Goal: Information Seeking & Learning: Find specific page/section

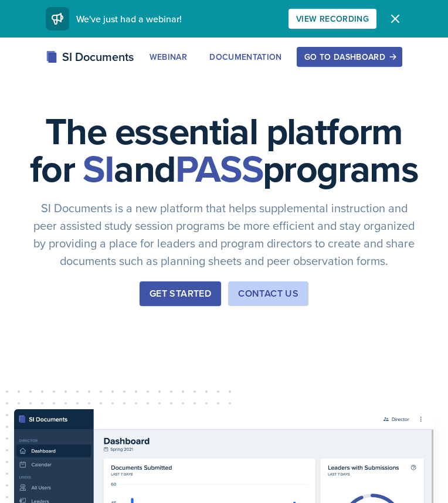
click at [359, 57] on div "Go to Dashboard" at bounding box center [349, 56] width 90 height 9
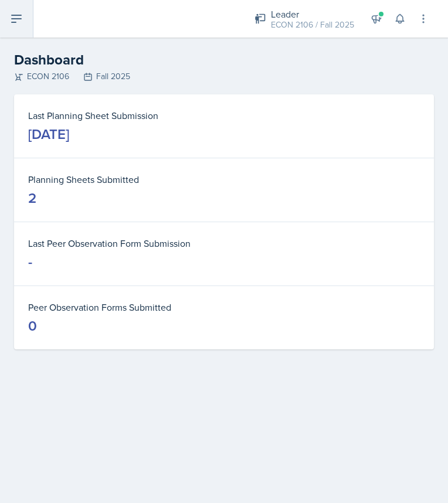
click at [18, 15] on icon at bounding box center [16, 19] width 14 height 14
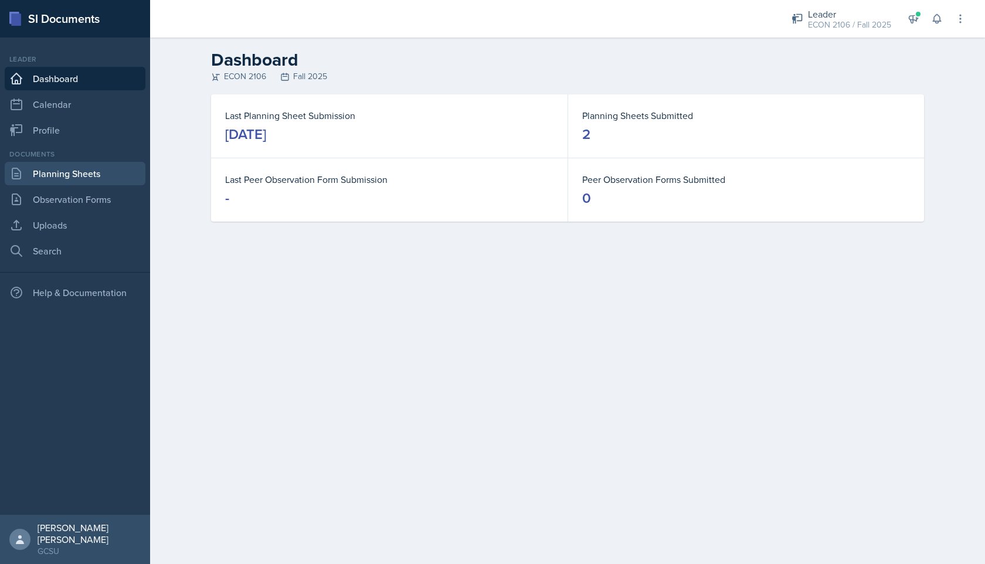
click at [107, 183] on link "Planning Sheets" at bounding box center [75, 173] width 141 height 23
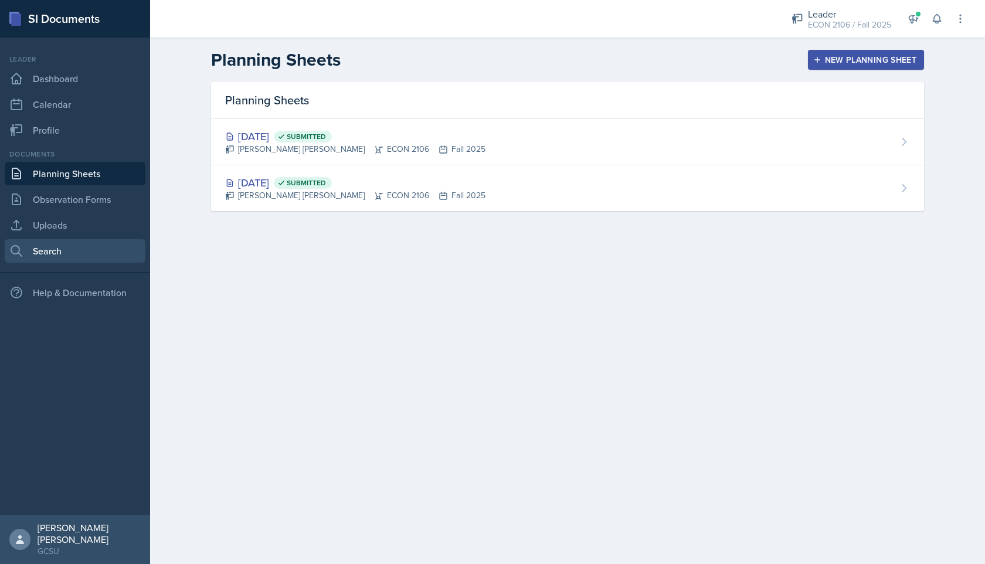
click at [79, 243] on link "Search" at bounding box center [75, 250] width 141 height 23
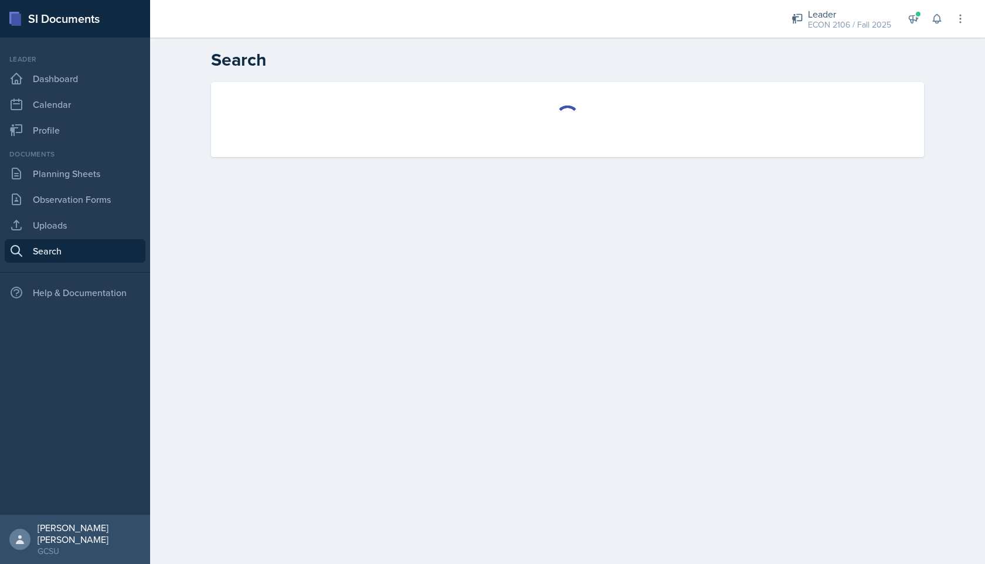
select select "all"
select select "1"
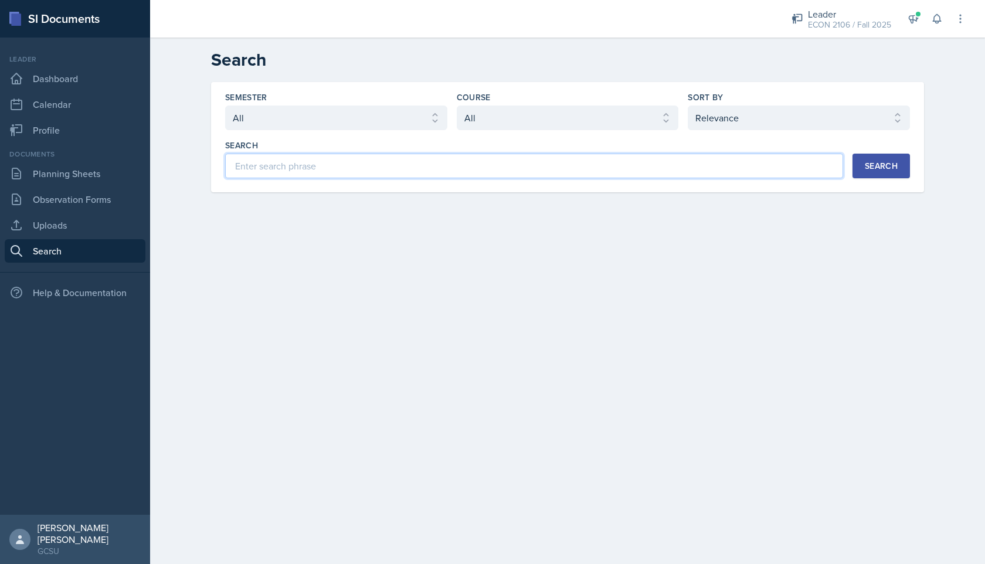
click at [348, 160] on input at bounding box center [534, 166] width 618 height 25
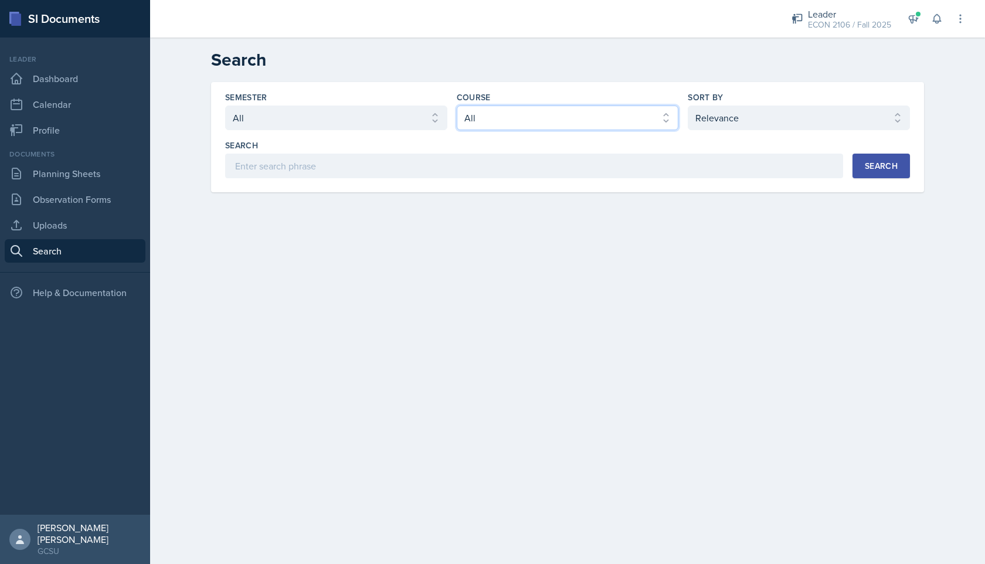
click at [448, 107] on select "Select course All ACCT 3101 ACCT 3102 ASTR 1000 BIOL 1100 BIOL 1107 BIOL 1108 B…" at bounding box center [568, 118] width 222 height 25
click at [448, 118] on select "Select course All ACCT 3101 ACCT 3102 ASTR 1000 BIOL 1100 BIOL 1107 BIOL 1108 B…" at bounding box center [568, 118] width 222 height 25
select select "c9bad1b1-c359-4dc6-8455-743bf519e2f7"
click at [448, 106] on select "Select course All ACCT 3101 ACCT 3102 ASTR 1000 BIOL 1100 BIOL 1107 BIOL 1108 B…" at bounding box center [568, 118] width 222 height 25
click at [448, 173] on button "Search" at bounding box center [881, 166] width 57 height 25
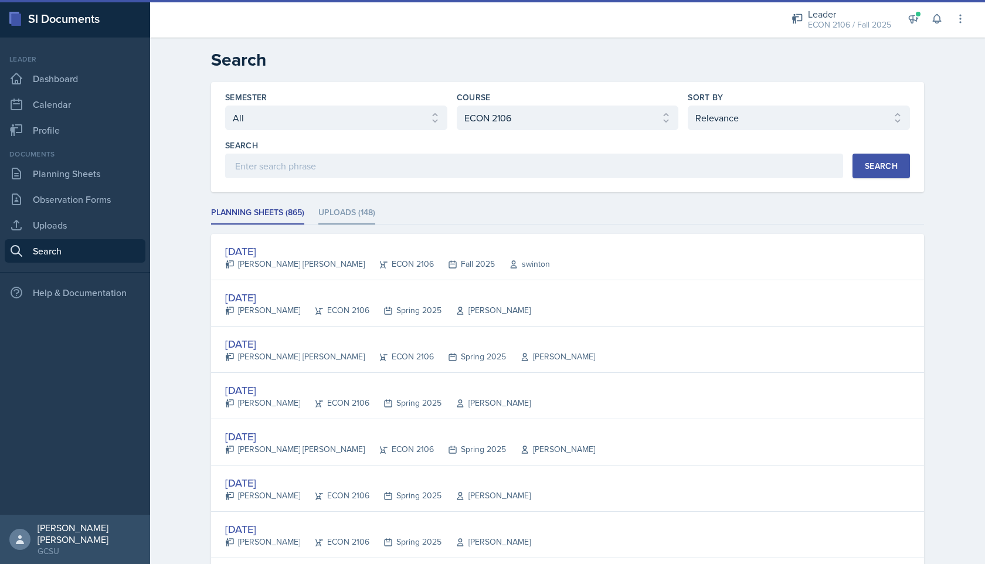
click at [333, 220] on li "Uploads (148)" at bounding box center [346, 213] width 57 height 23
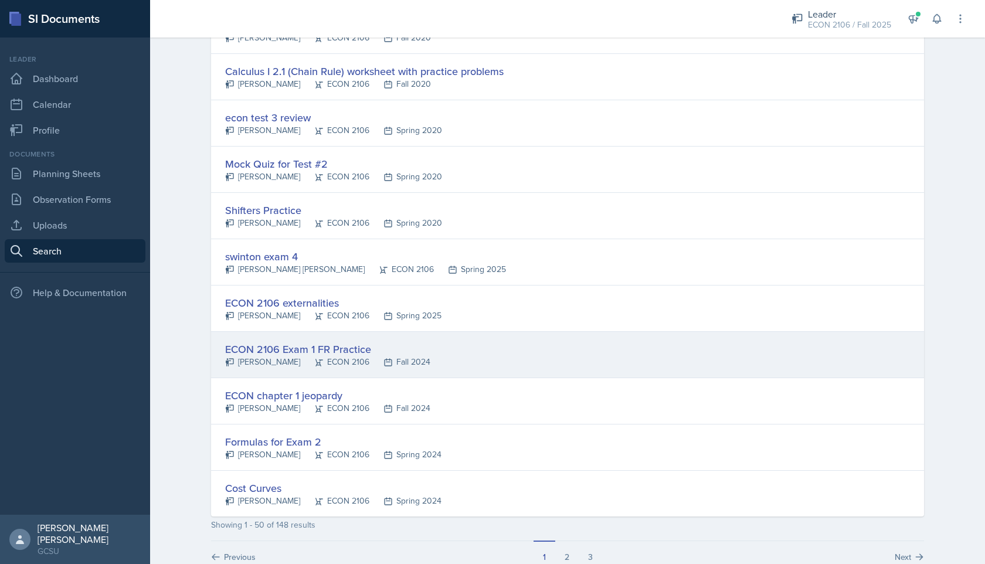
scroll to position [2060, 0]
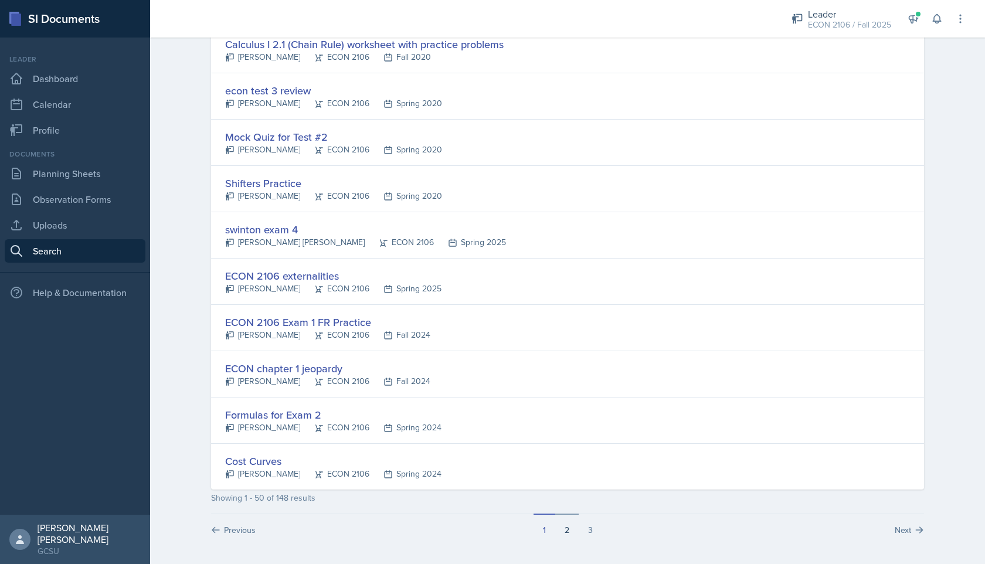
click at [448, 503] on button "2" at bounding box center [566, 525] width 23 height 22
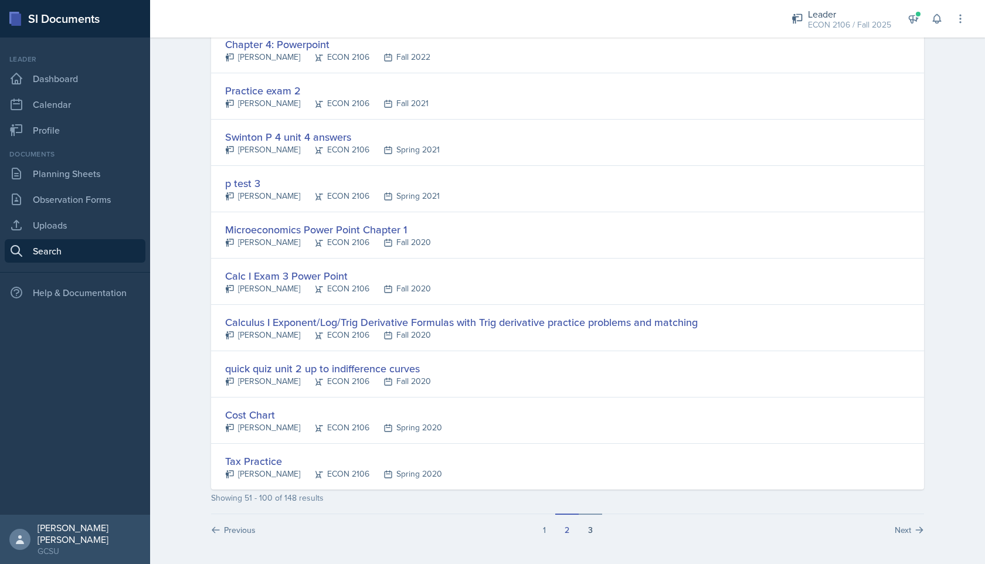
click at [448, 503] on button "3" at bounding box center [590, 525] width 23 height 22
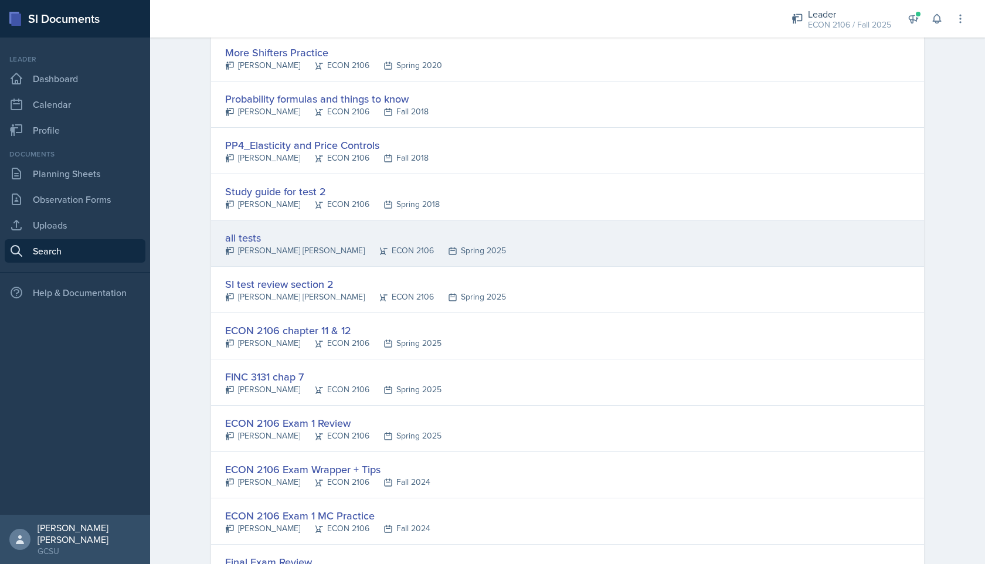
scroll to position [204, 0]
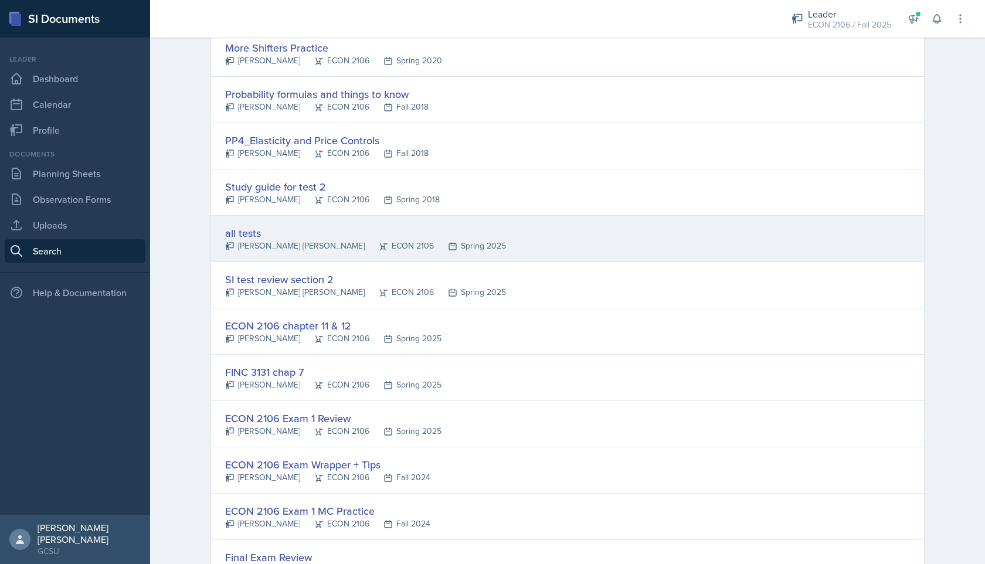
click at [250, 228] on div "all tests" at bounding box center [365, 233] width 281 height 16
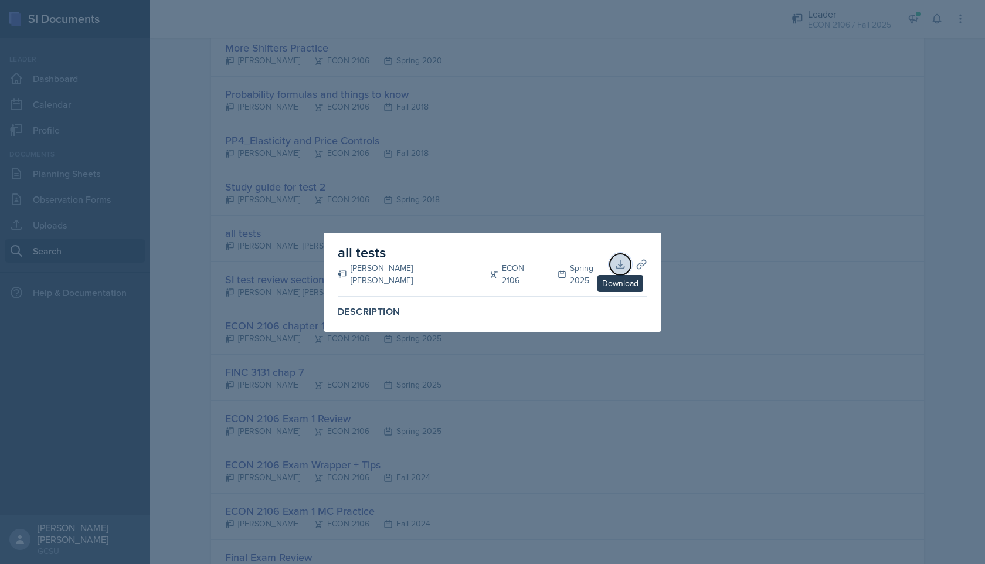
click at [448, 265] on icon at bounding box center [621, 265] width 12 height 12
click at [448, 228] on div at bounding box center [492, 282] width 985 height 564
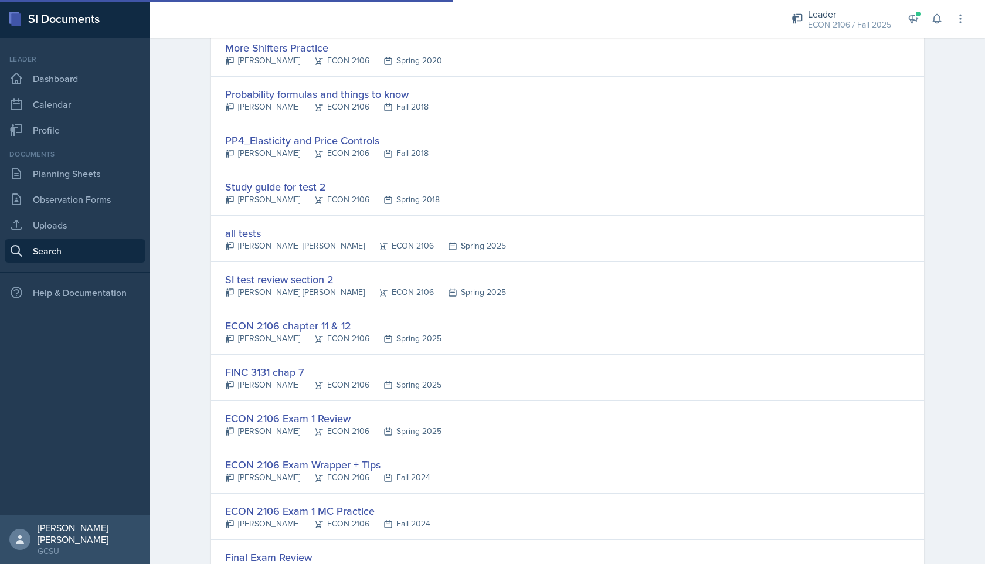
click at [448, 227] on div "all tests [PERSON_NAME] [PERSON_NAME] ECON 2106 Spring 2025" at bounding box center [567, 239] width 713 height 46
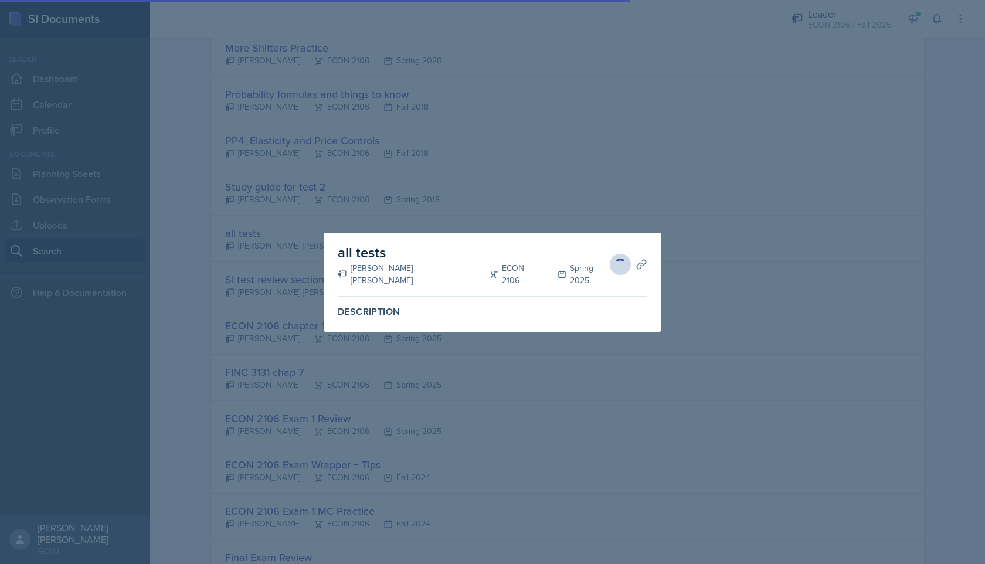
click at [448, 208] on div at bounding box center [492, 282] width 985 height 564
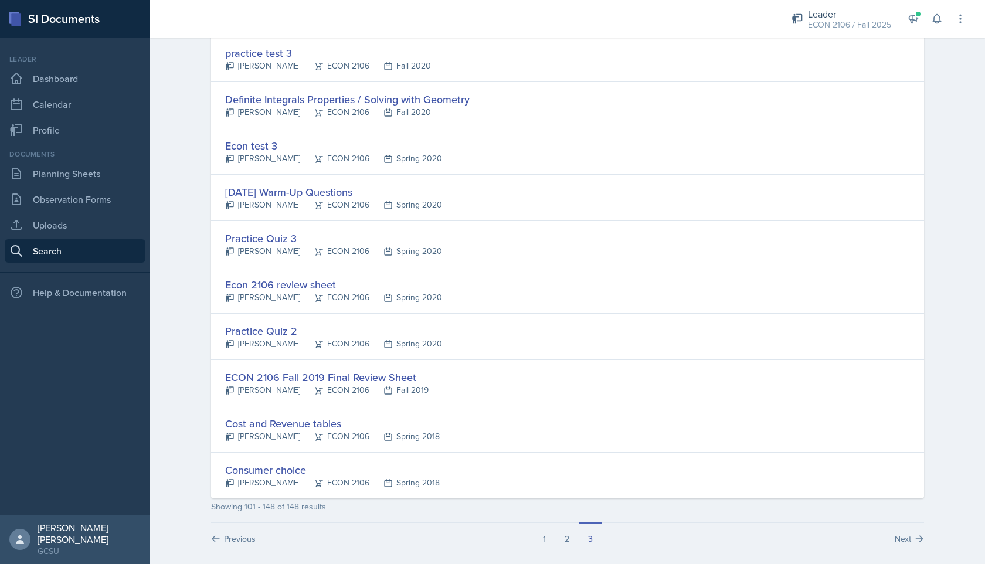
scroll to position [1968, 0]
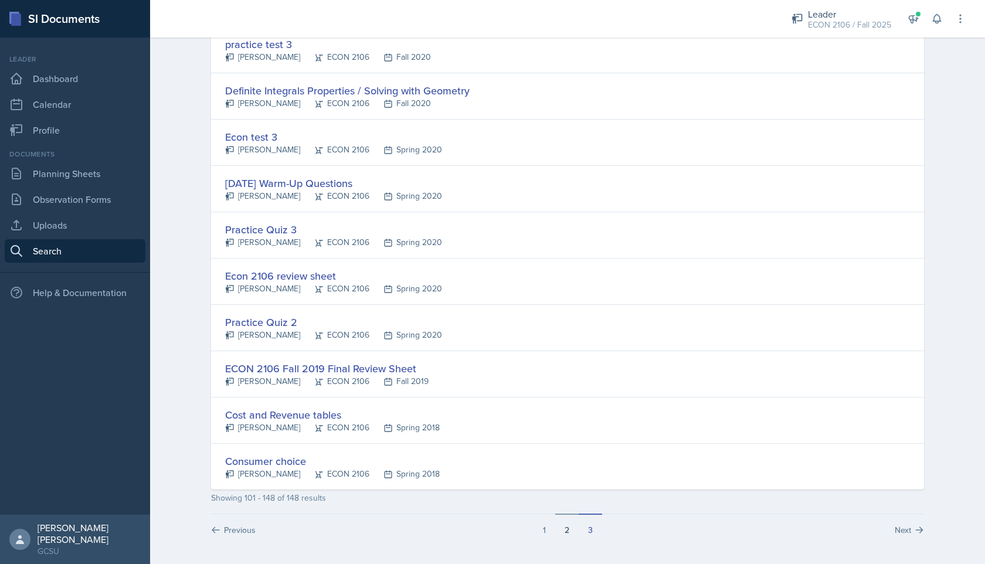
click at [448, 503] on button "2" at bounding box center [566, 525] width 23 height 22
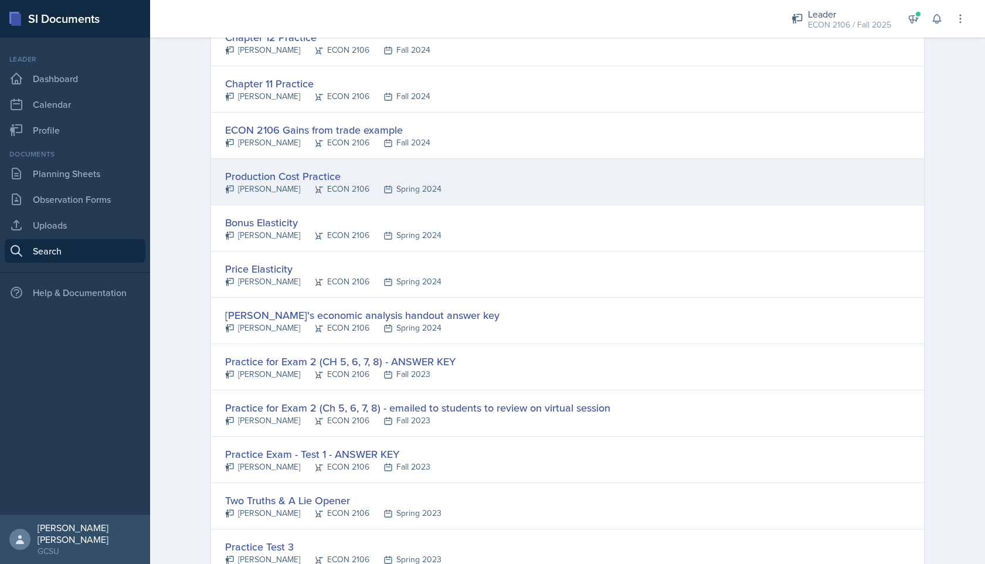
scroll to position [1357, 0]
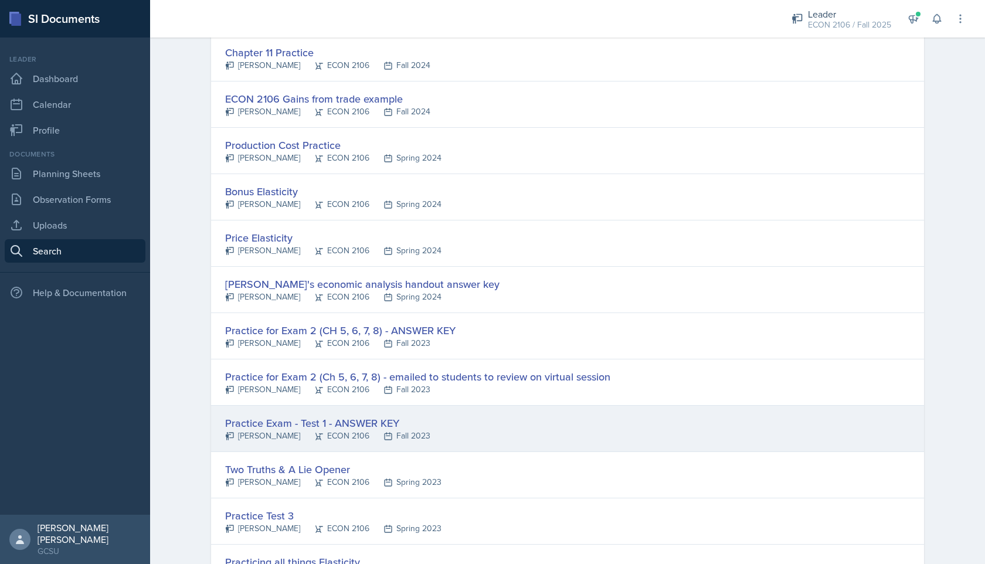
click at [448, 432] on div "Practice Exam - Test 1 - ANSWER KEY [PERSON_NAME] ECON 2106 Fall 2023" at bounding box center [567, 429] width 713 height 46
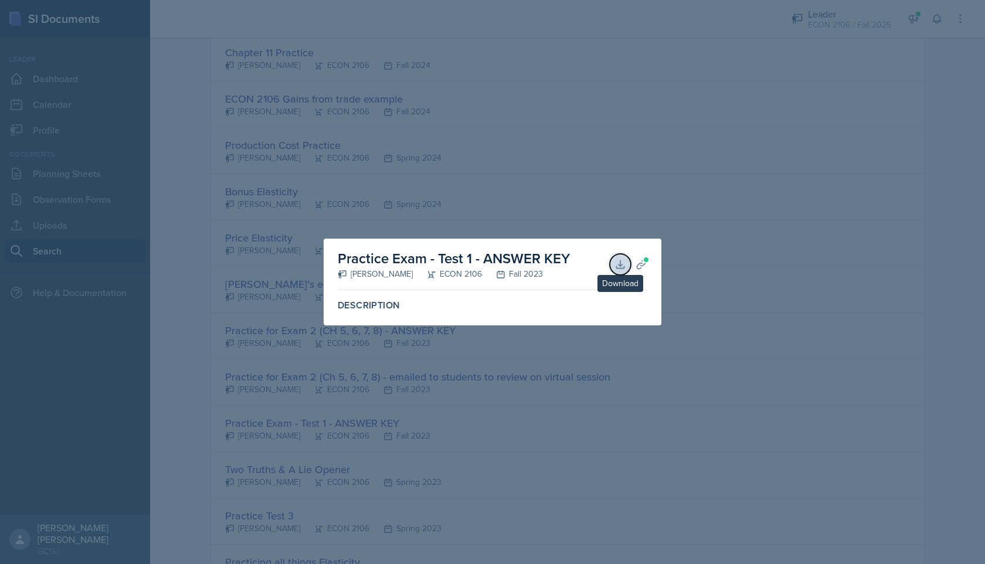
click at [448, 263] on icon at bounding box center [621, 265] width 12 height 12
click at [448, 195] on div at bounding box center [492, 282] width 985 height 564
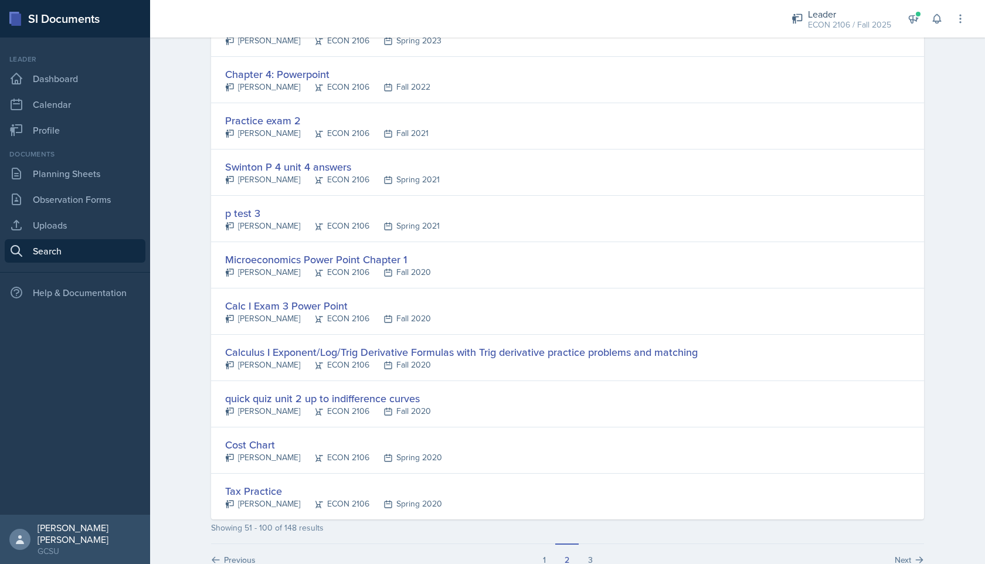
scroll to position [2060, 0]
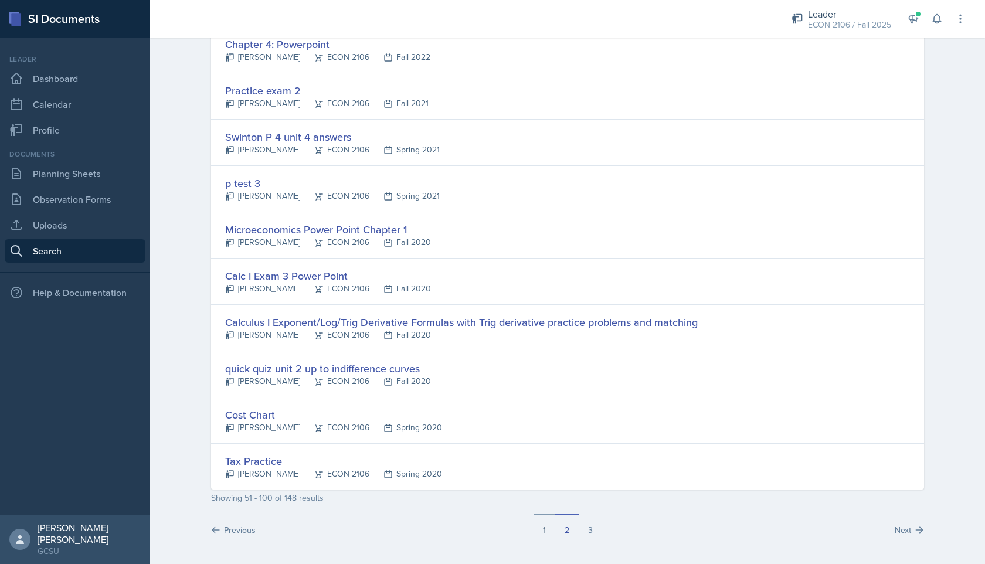
click at [448, 503] on button "1" at bounding box center [545, 525] width 22 height 22
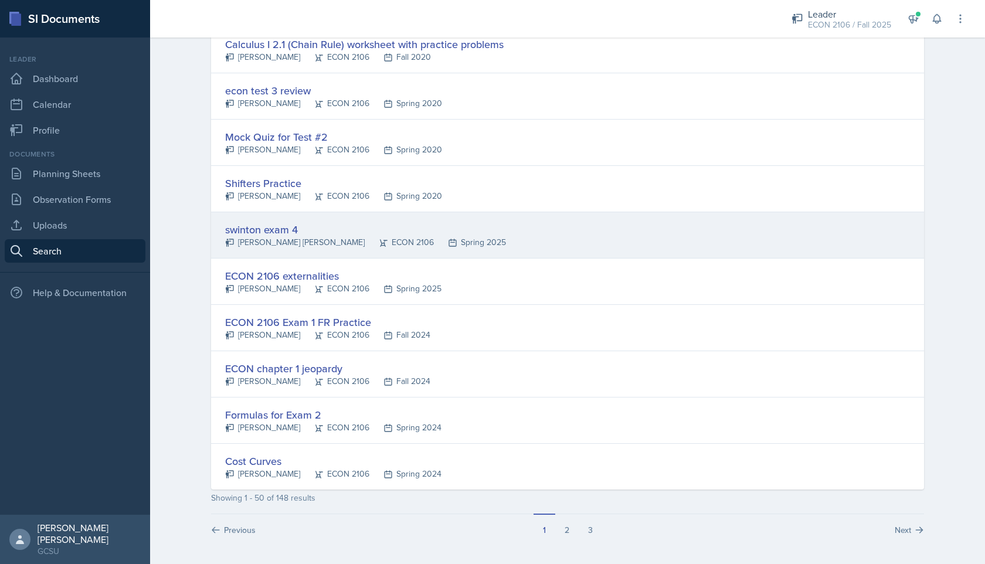
click at [274, 233] on div "swinton exam 4" at bounding box center [365, 230] width 281 height 16
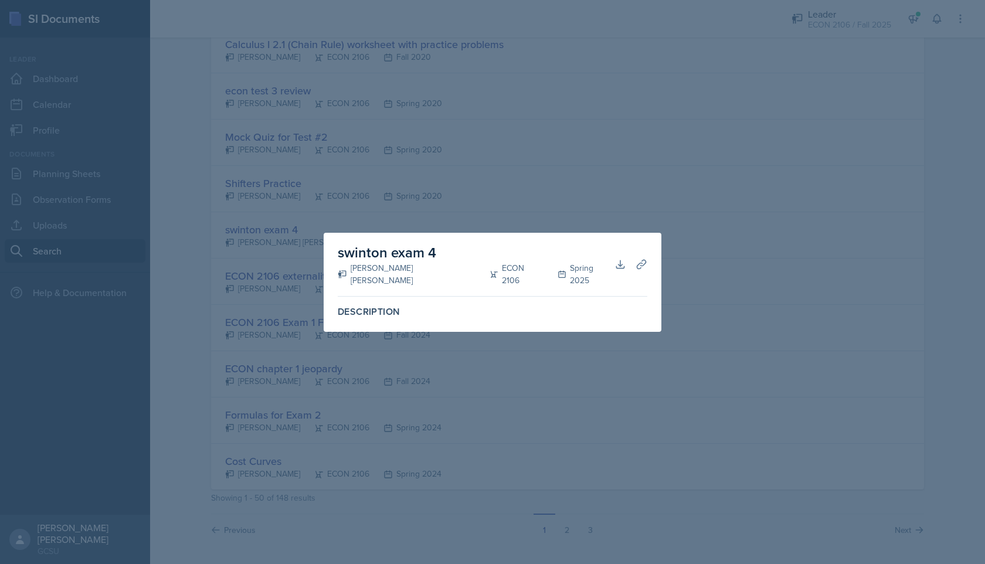
click at [421, 226] on div at bounding box center [492, 282] width 985 height 564
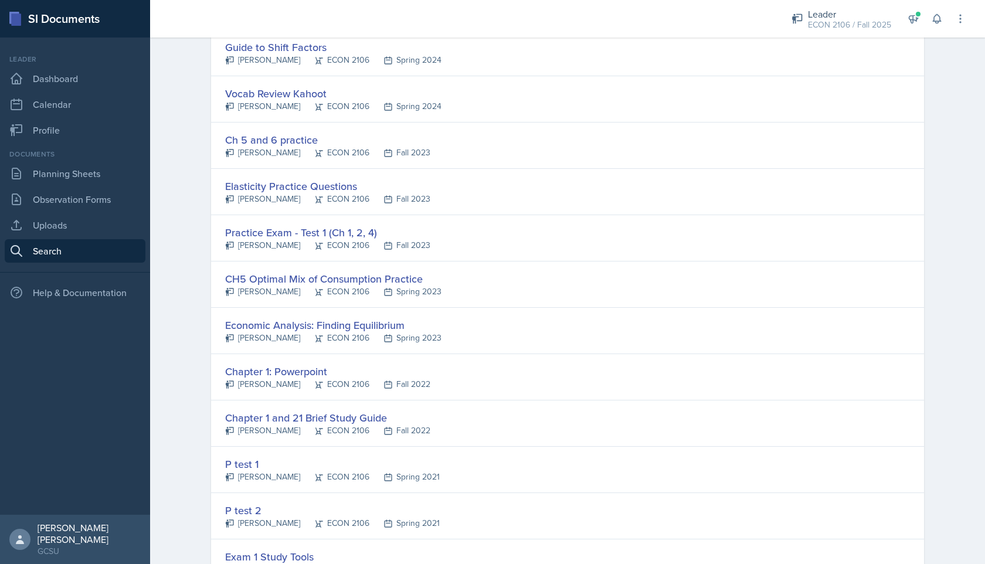
scroll to position [1362, 0]
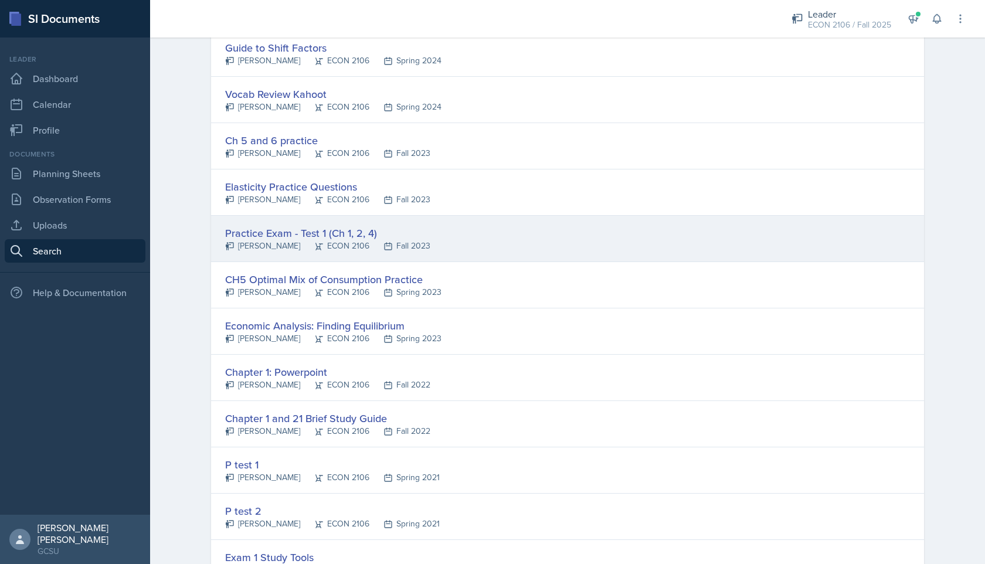
click at [356, 230] on div "Practice Exam - Test 1 (Ch 1, 2, 4)" at bounding box center [327, 233] width 205 height 16
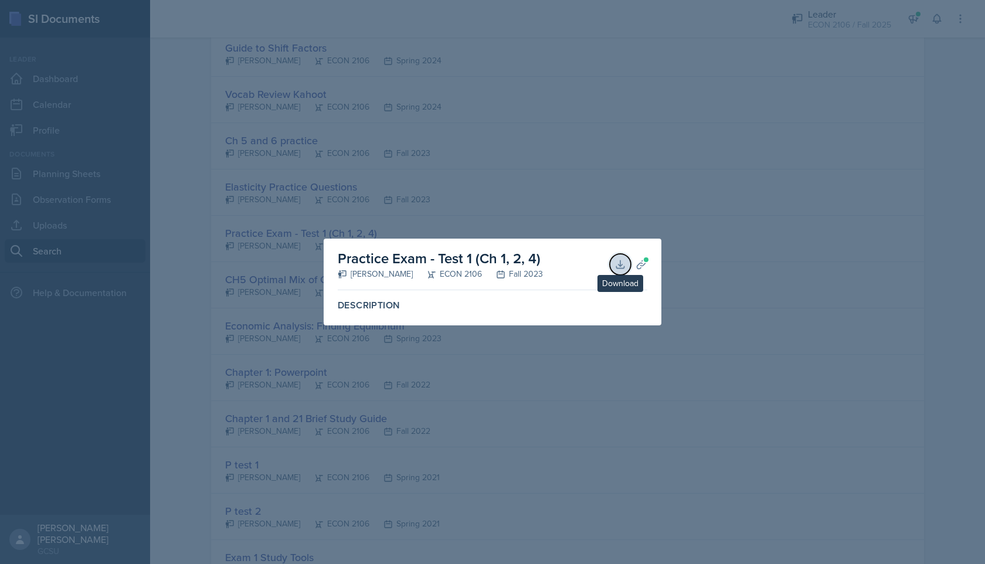
click at [448, 259] on icon at bounding box center [621, 265] width 12 height 12
